Goal: Navigation & Orientation: Understand site structure

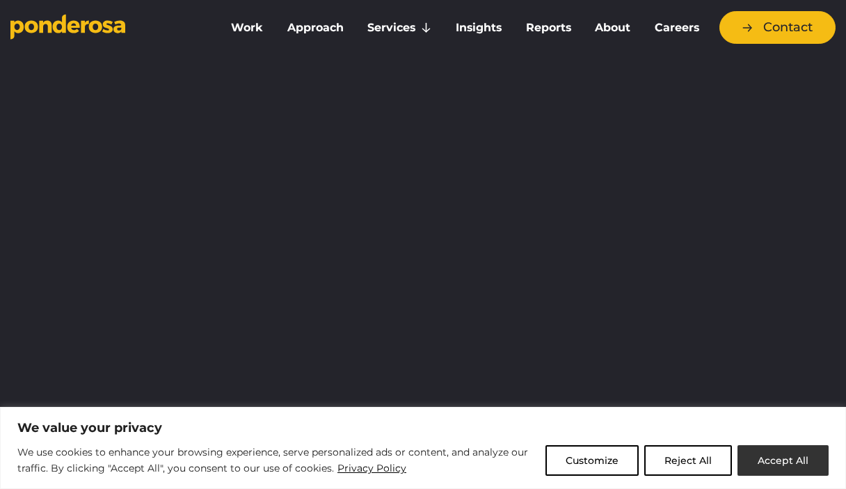
click at [755, 449] on button "Accept All" at bounding box center [782, 460] width 91 height 31
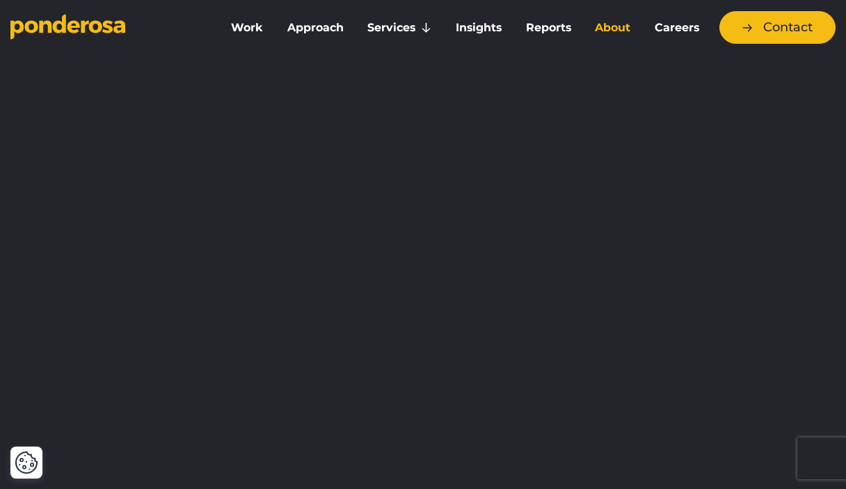
click at [604, 30] on link "About" at bounding box center [613, 27] width 54 height 29
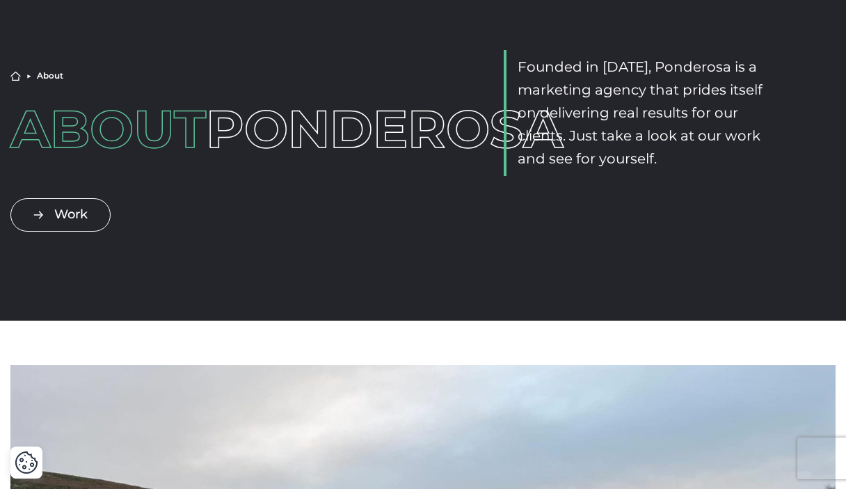
scroll to position [93, 0]
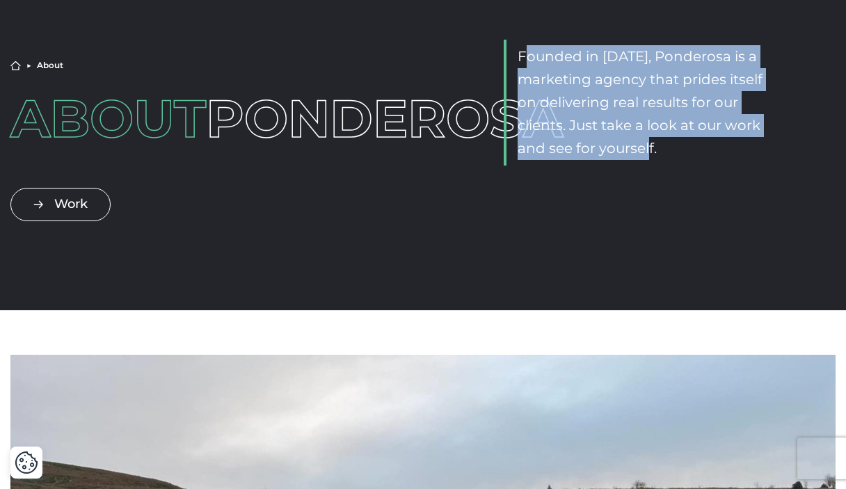
drag, startPoint x: 523, startPoint y: 55, endPoint x: 697, endPoint y: 147, distance: 196.9
click at [697, 147] on p "Founded in 2010, Ponderosa is a marketing agency that prides itself on deliveri…" at bounding box center [640, 102] width 247 height 115
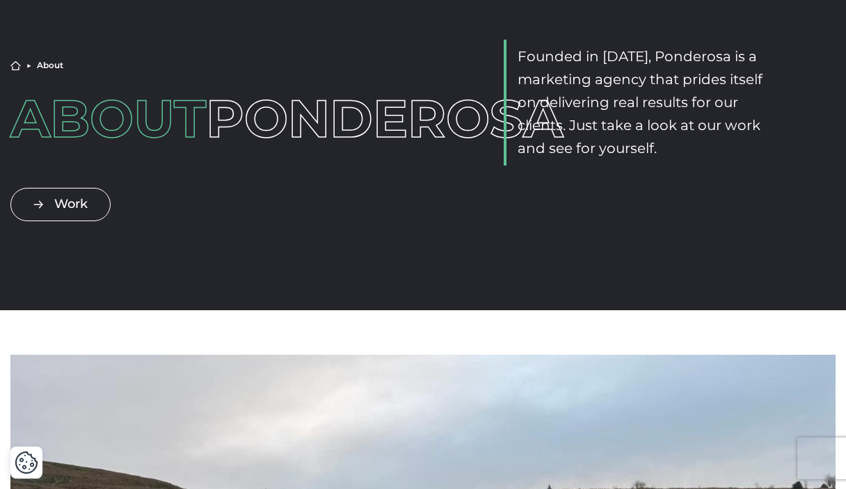
click at [697, 150] on p "Founded in 2010, Ponderosa is a marketing agency that prides itself on deliveri…" at bounding box center [640, 102] width 247 height 115
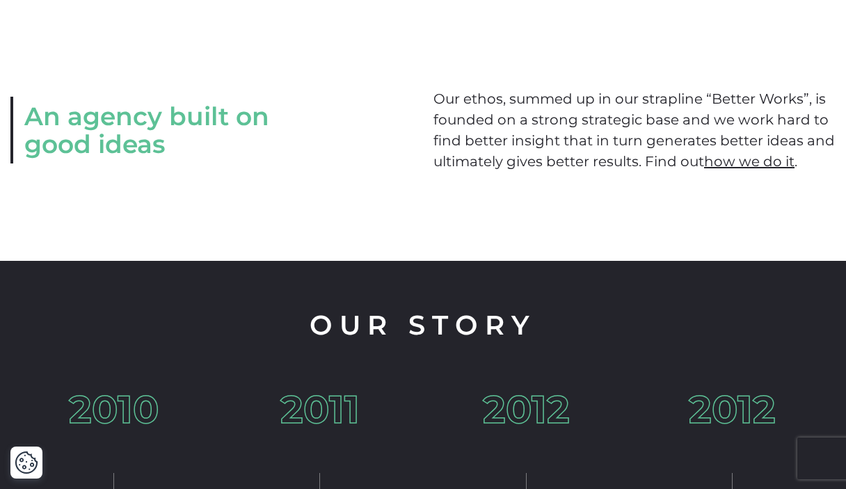
scroll to position [1662, 0]
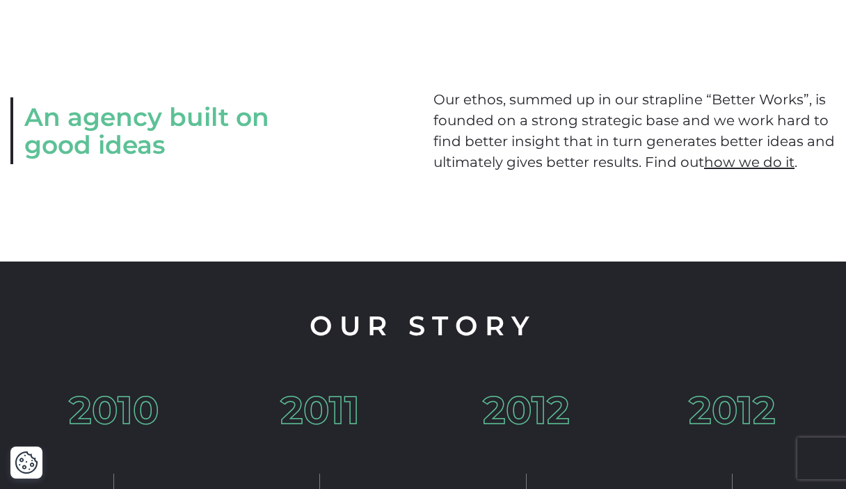
drag, startPoint x: 27, startPoint y: 130, endPoint x: 257, endPoint y: 150, distance: 230.4
click at [259, 150] on h2 "An agency built on good ideas" at bounding box center [176, 130] width 332 height 67
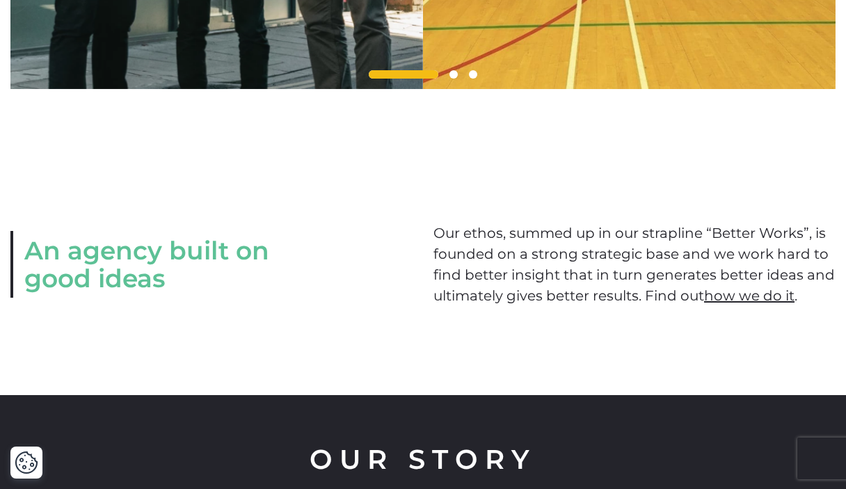
click at [197, 175] on div "An agency built on good ideas Our ethos, summed up in our strapline “Better Wor…" at bounding box center [423, 264] width 846 height 261
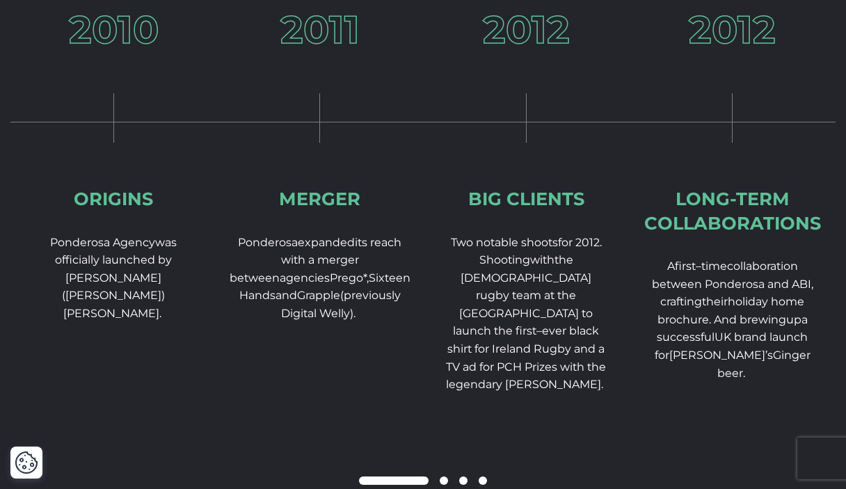
scroll to position [2044, 0]
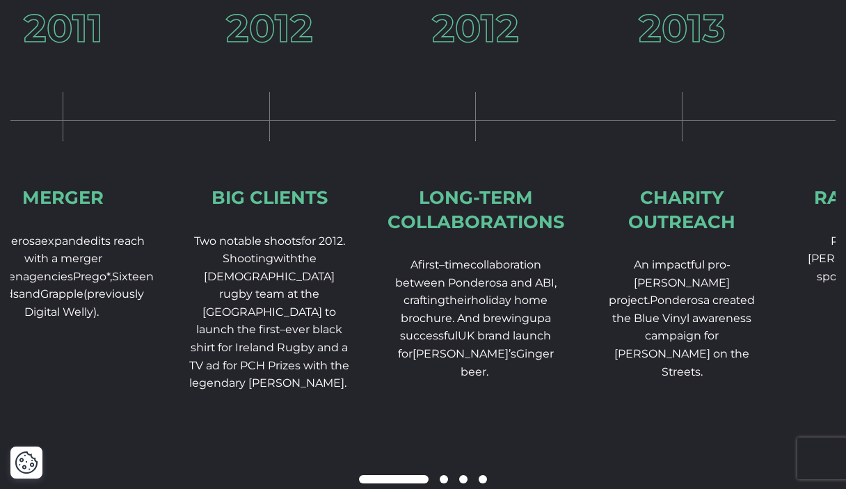
click at [373, 220] on div "2012 Long-term collaborations A first – time collaboration between Ponderosa an…" at bounding box center [476, 239] width 207 height 460
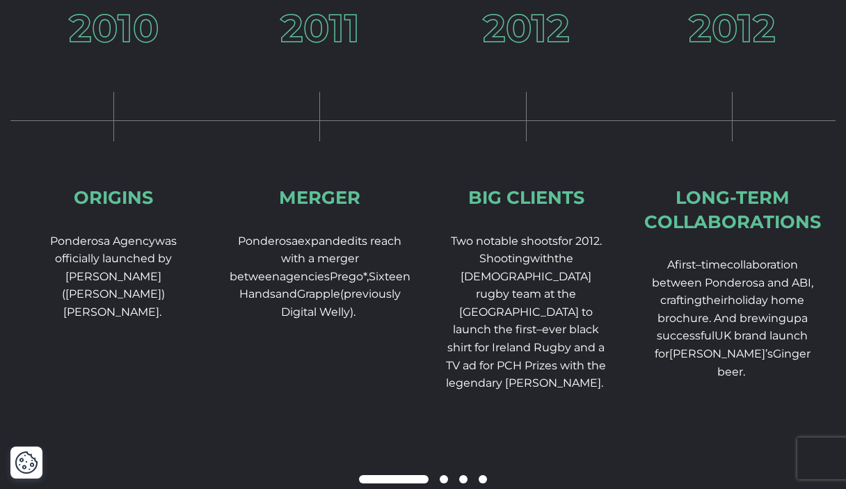
click at [366, 217] on div "2011 Merger Ponderosa expand ed its reach with a merger between agencies Prego*…" at bounding box center [320, 209] width 207 height 401
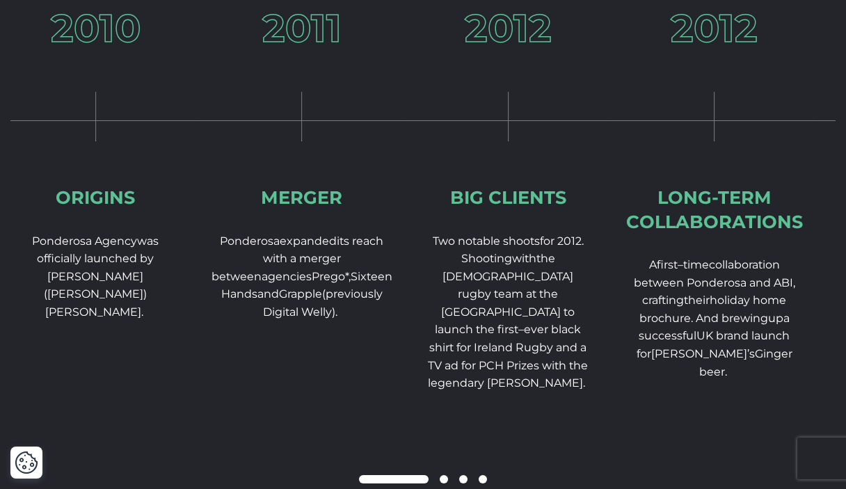
click at [199, 264] on div "2011 Merger Ponderosa expand ed its reach with a merger between agencies Prego*…" at bounding box center [302, 209] width 207 height 401
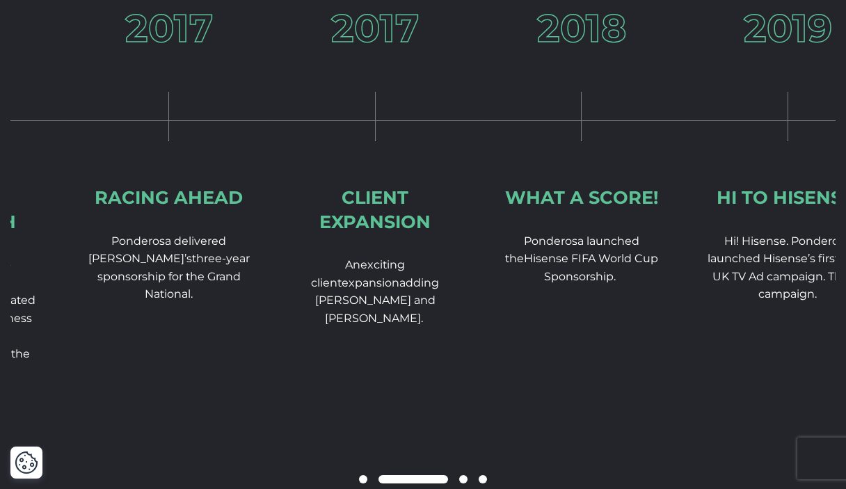
click at [332, 328] on div "2017 Client expansion A n e xciting client expansion adding Russell Hobbs and G…" at bounding box center [375, 213] width 207 height 408
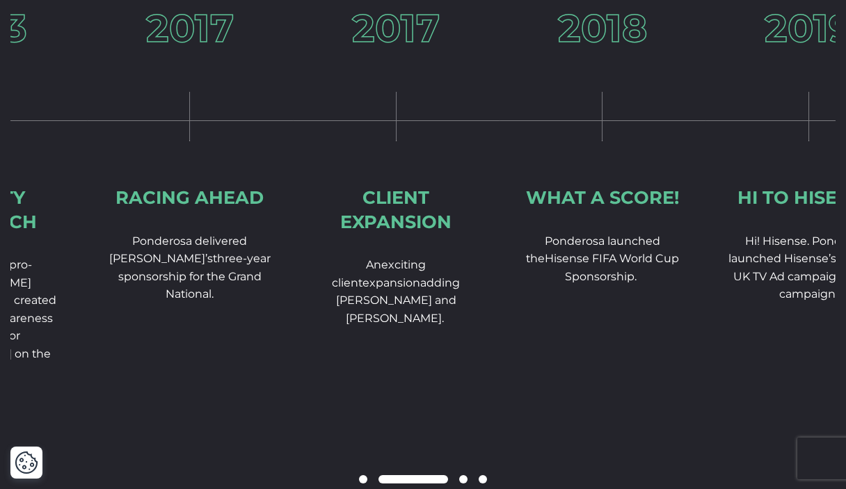
click at [87, 330] on div "2017 Racing ahead Ponderosa deliver ed Crabbie’s three-year sponsorship for the…" at bounding box center [190, 200] width 207 height 383
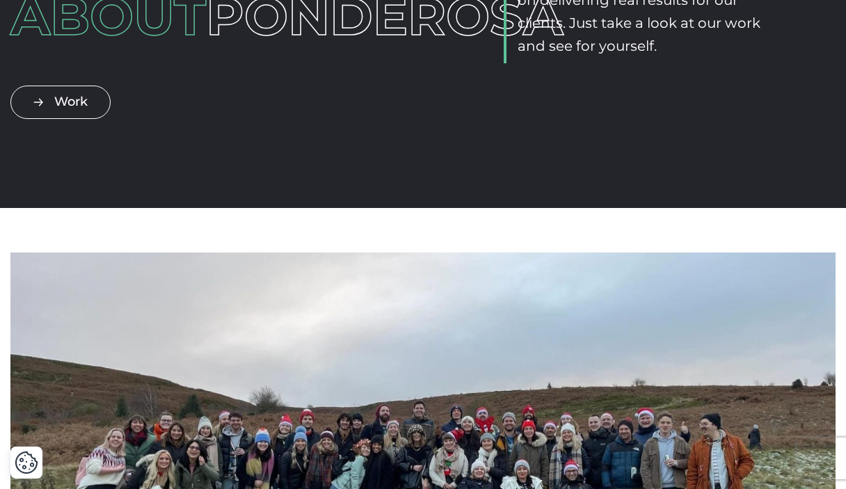
scroll to position [0, 0]
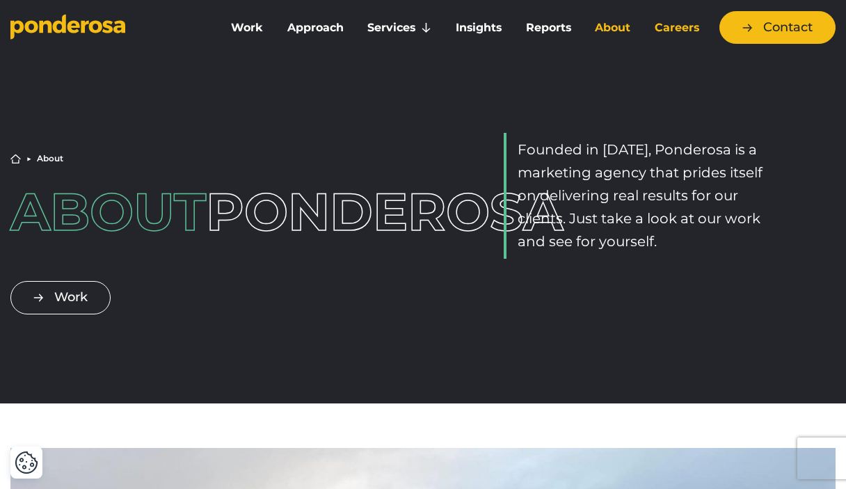
click at [663, 29] on link "Careers" at bounding box center [676, 27] width 63 height 29
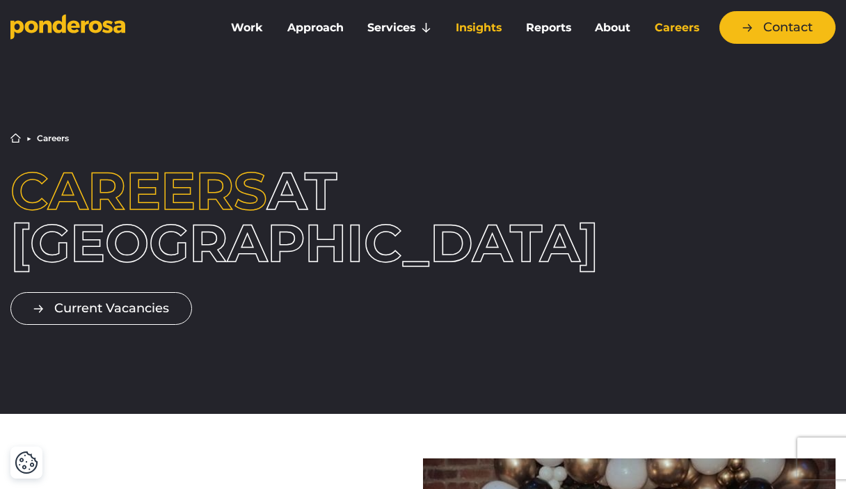
click at [478, 35] on link "Insights" at bounding box center [478, 27] width 65 height 29
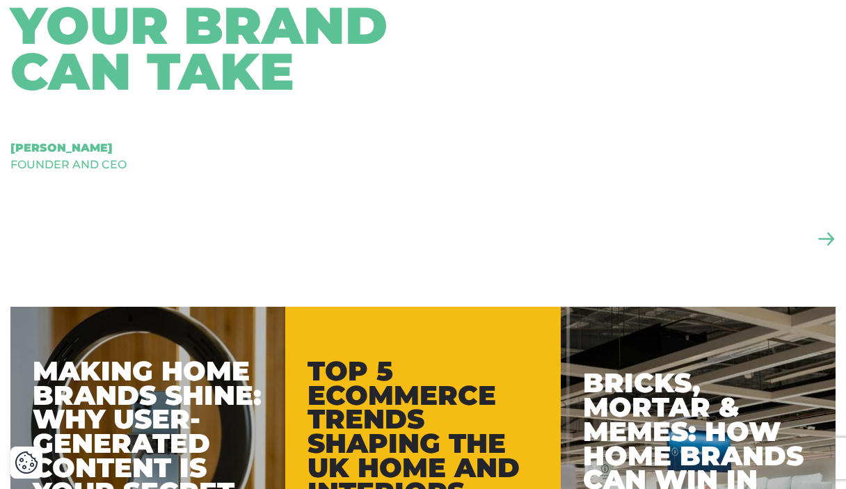
scroll to position [264, 0]
